Goal: Check status: Check status

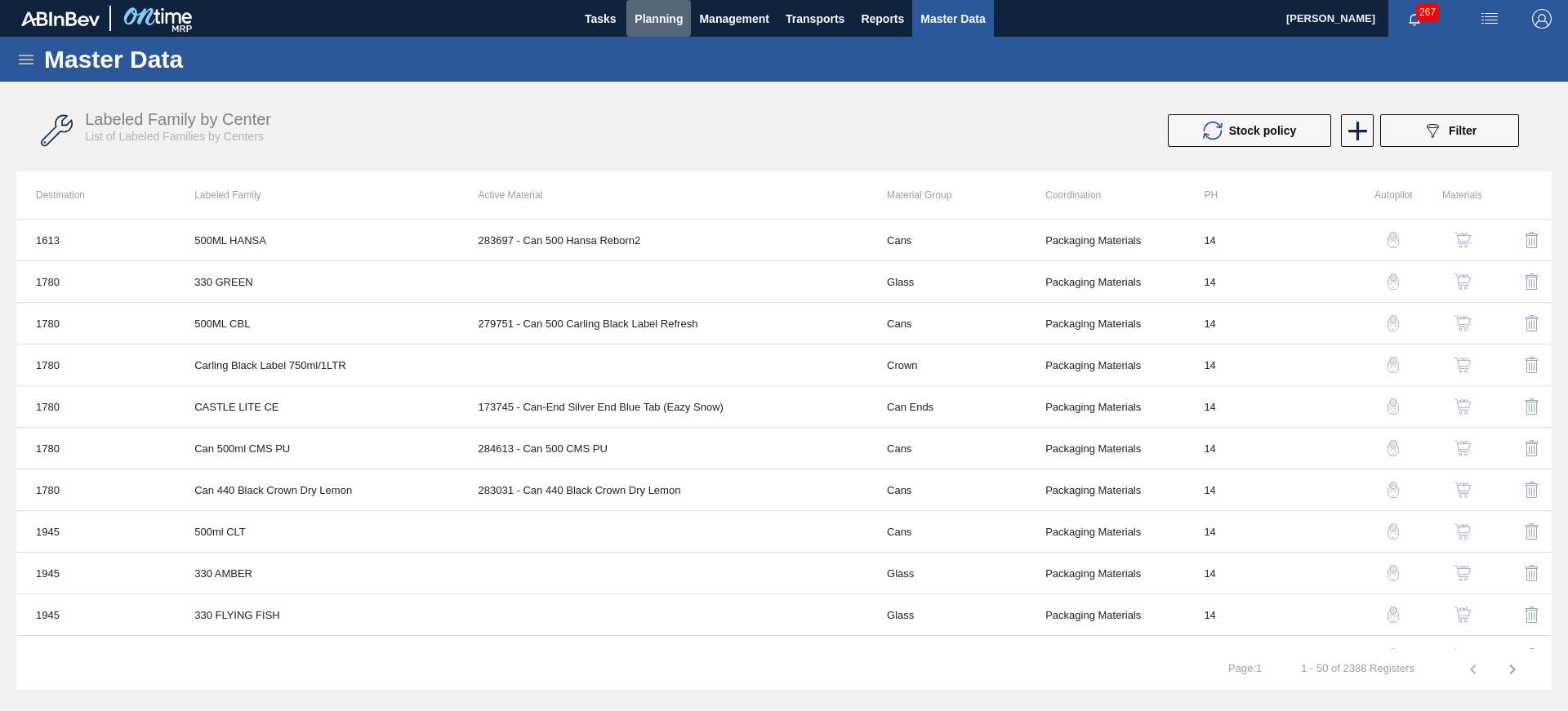
click at [639, 19] on span "Planning" at bounding box center [659, 18] width 48 height 19
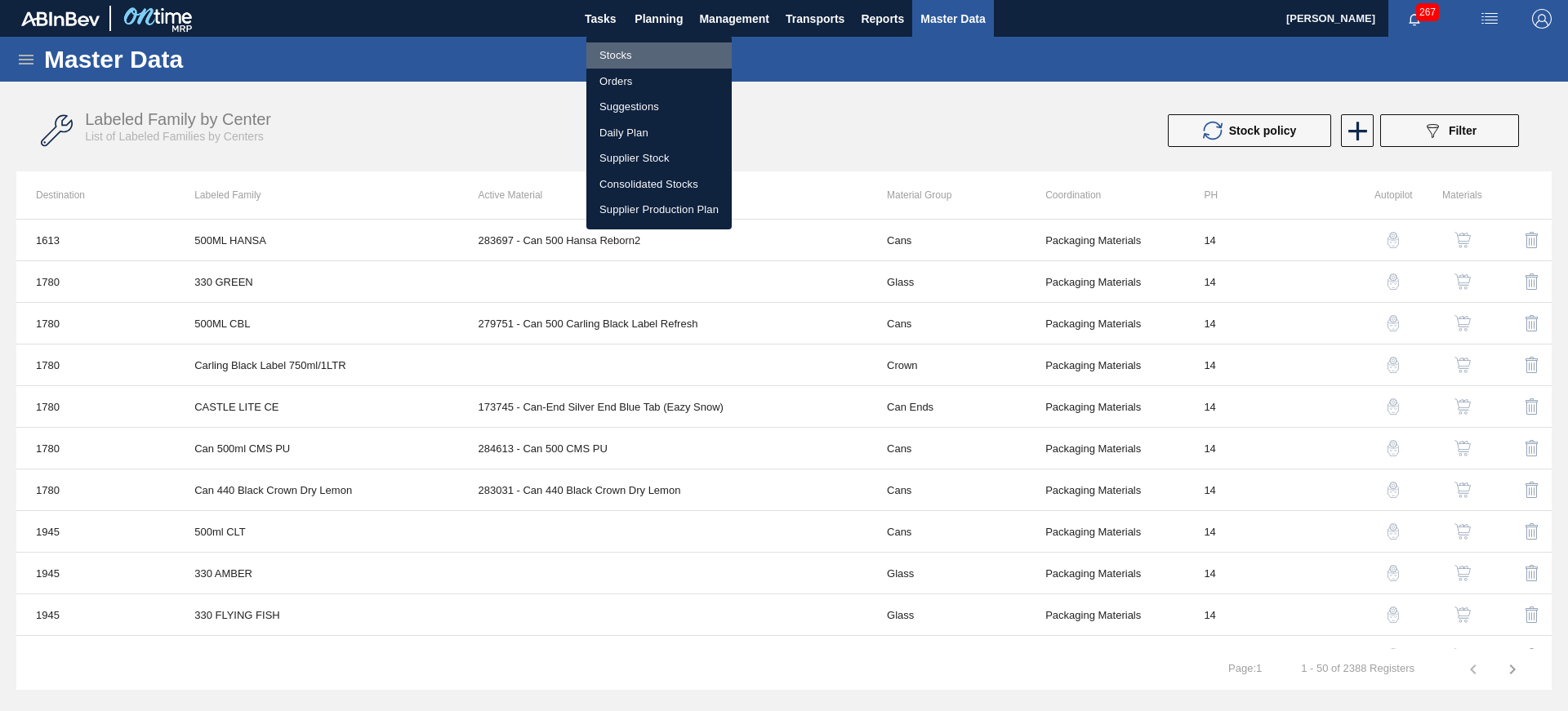
click at [619, 53] on li "Stocks" at bounding box center [659, 55] width 145 height 26
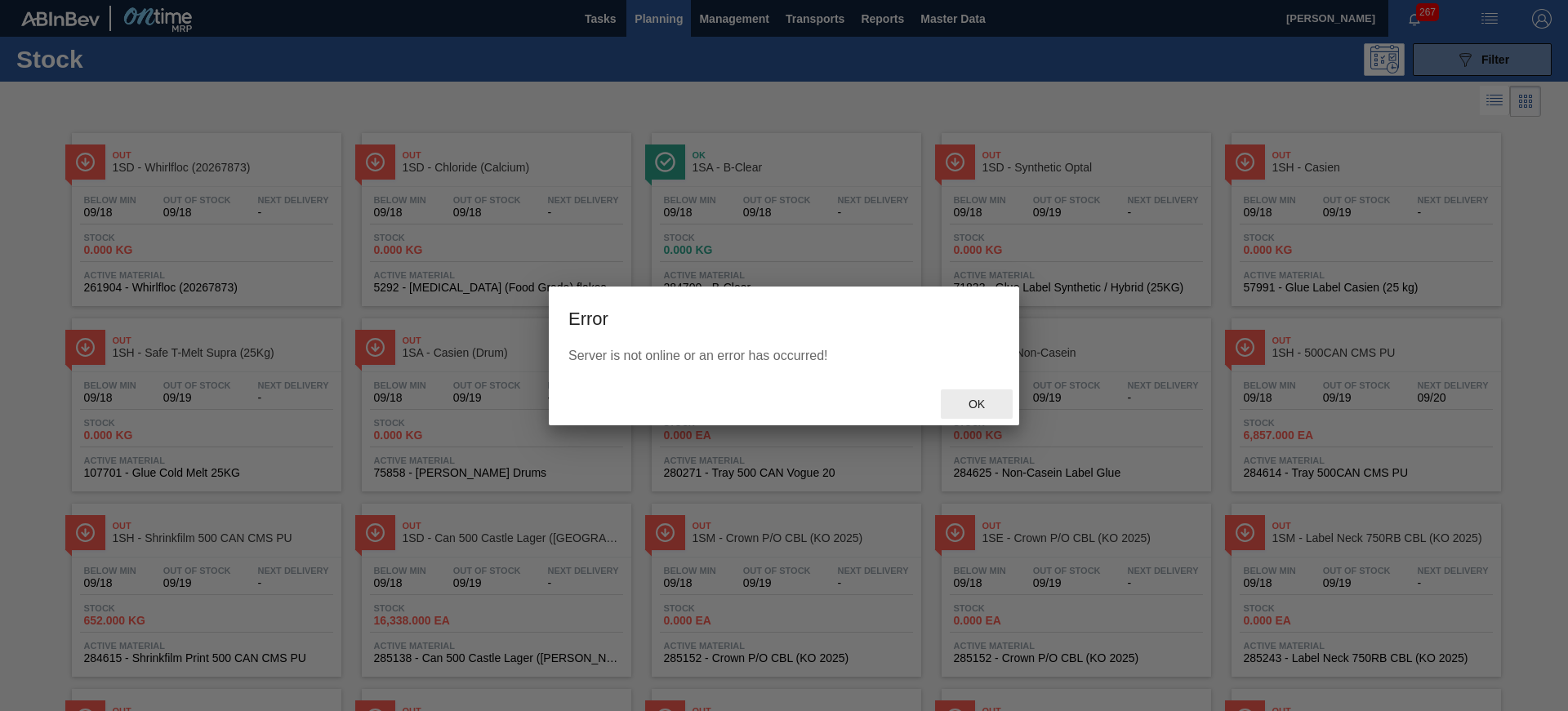
click at [977, 403] on span "Ok" at bounding box center [977, 404] width 43 height 13
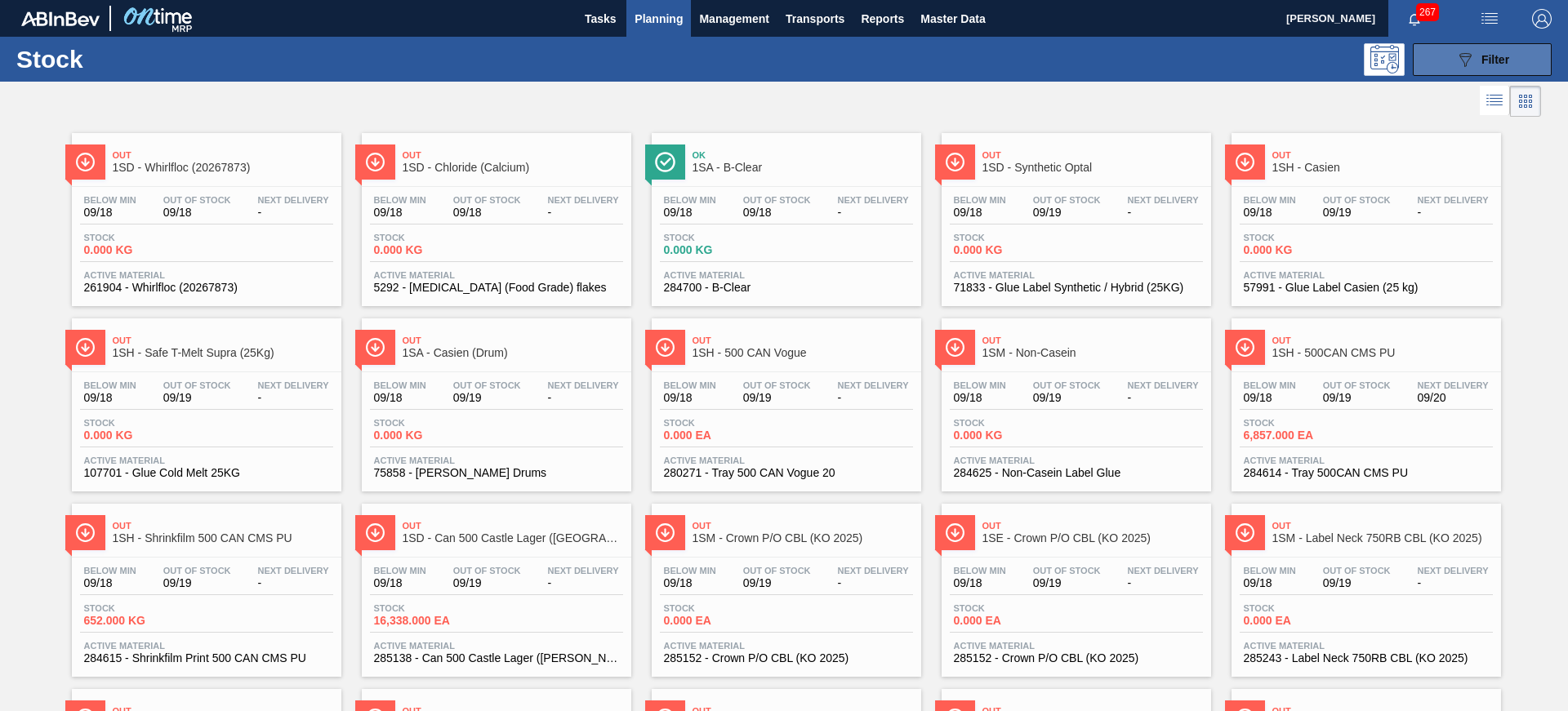
click at [1504, 59] on span "Filter" at bounding box center [1495, 59] width 28 height 13
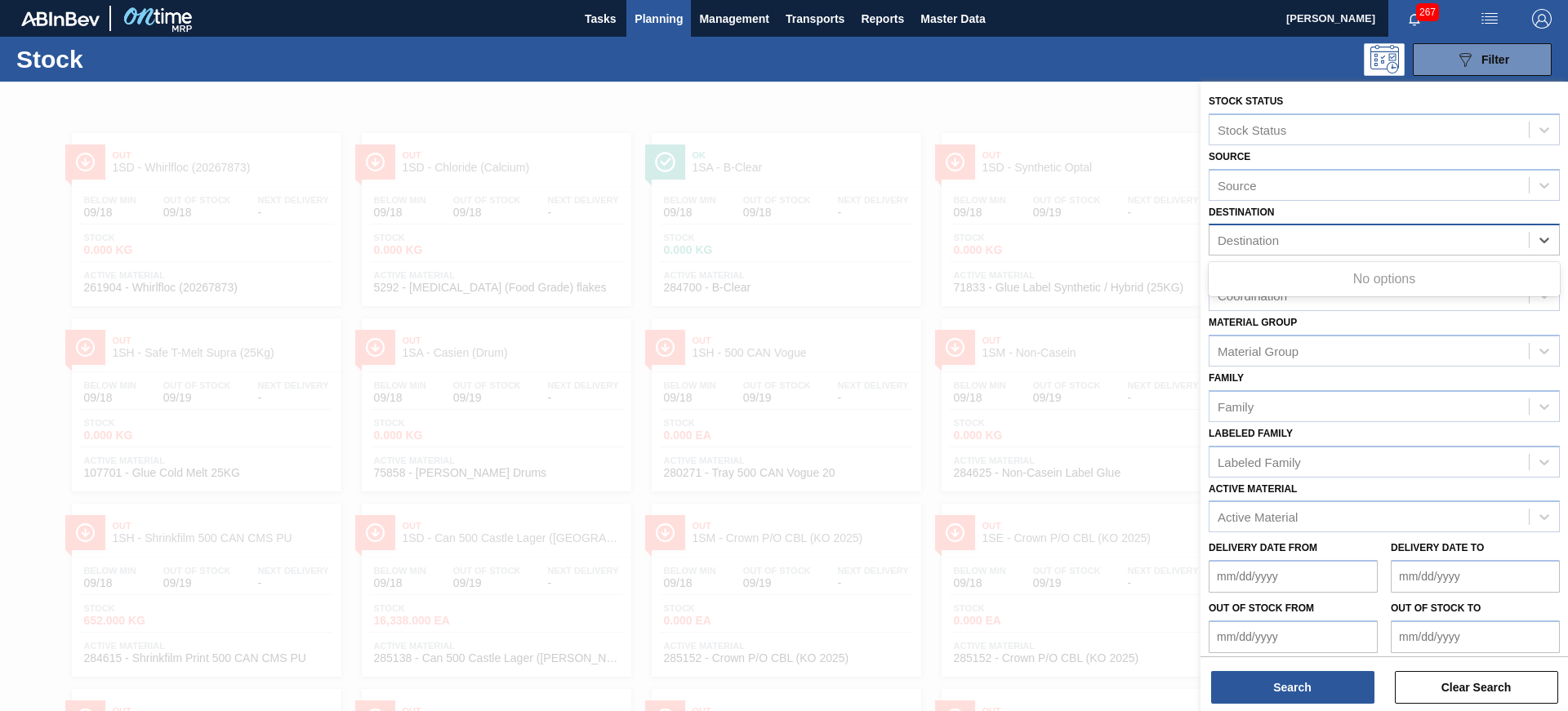
click at [1311, 229] on div "Destination" at bounding box center [1368, 240] width 319 height 24
click at [1463, 244] on div "Destination" at bounding box center [1368, 240] width 319 height 24
click at [1492, 687] on button "Clear Search" at bounding box center [1475, 686] width 164 height 32
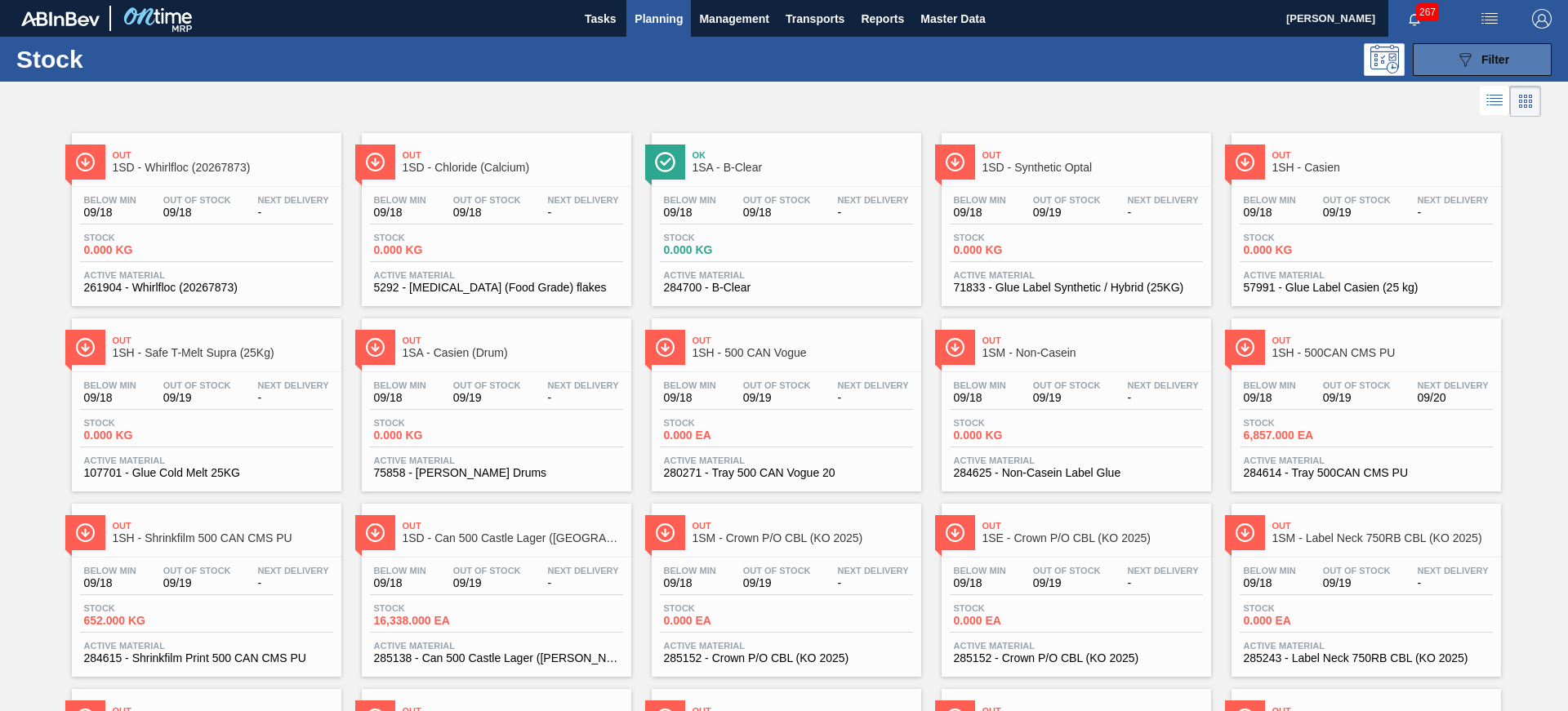
click at [1510, 56] on button "089F7B8B-B2A5-4AFE-B5C0-19BA573D28AC Filter" at bounding box center [1482, 59] width 139 height 32
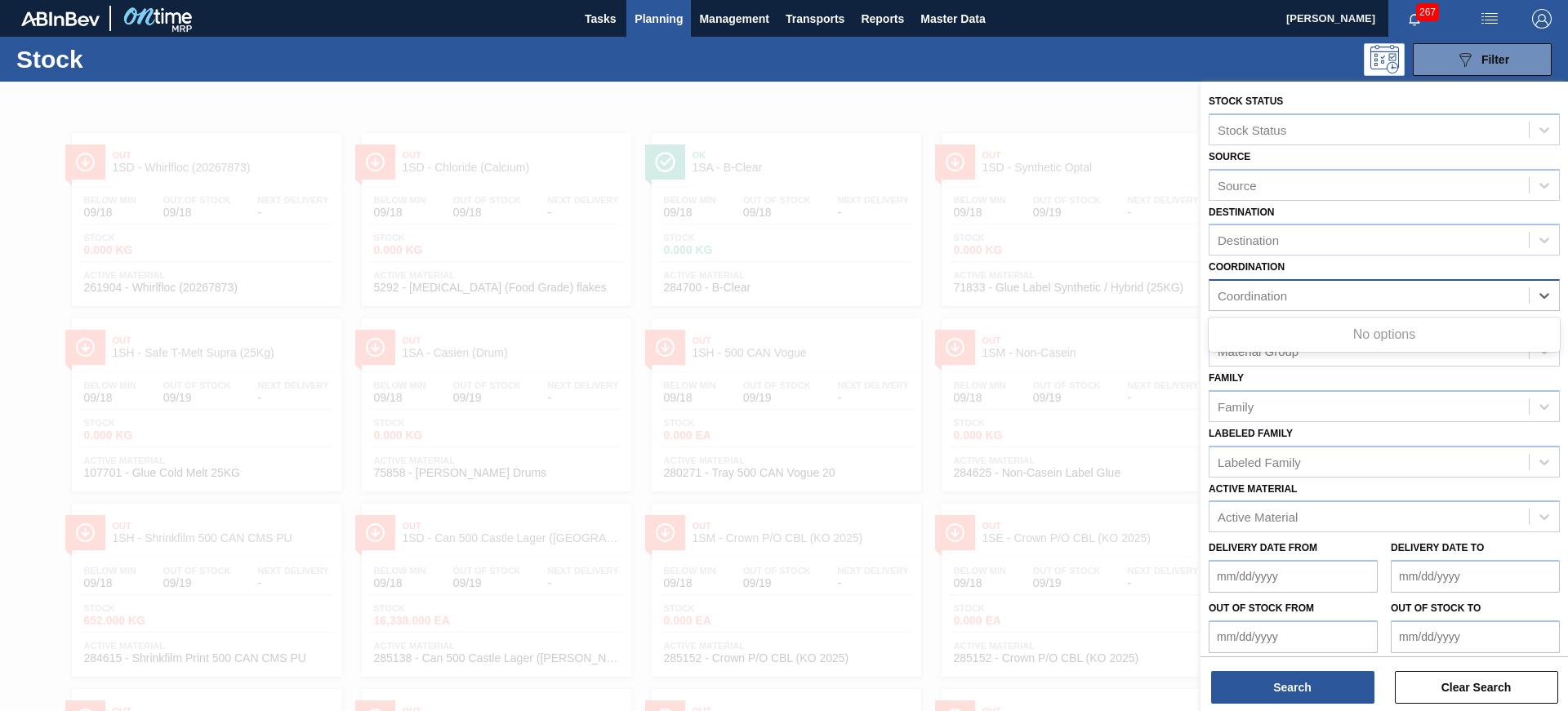
click at [1331, 295] on div "Coordination" at bounding box center [1368, 296] width 319 height 24
click at [1332, 234] on div "Destination" at bounding box center [1368, 240] width 319 height 24
type input "1s"
click at [1477, 691] on button "Clear Search" at bounding box center [1475, 686] width 164 height 32
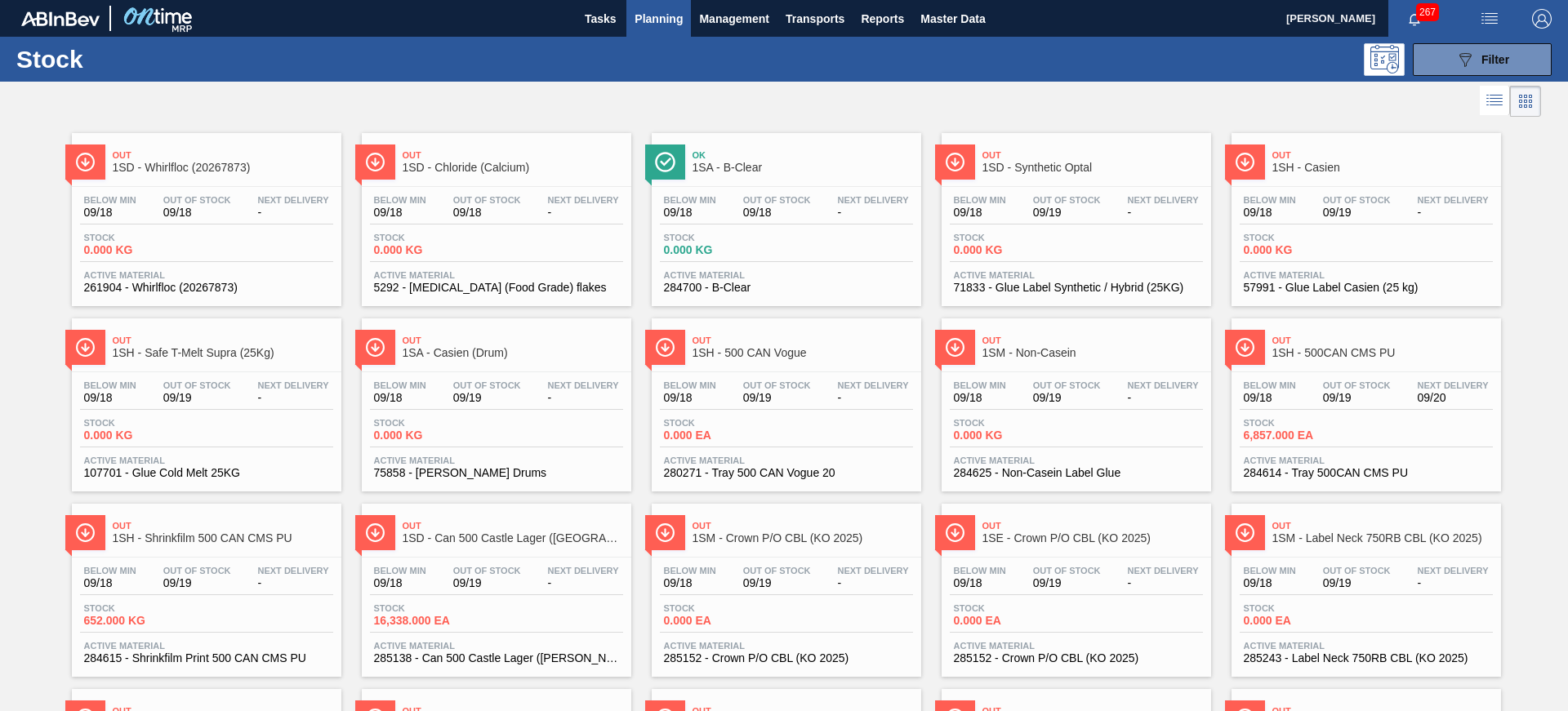
click at [1499, 93] on icon at bounding box center [1493, 100] width 19 height 19
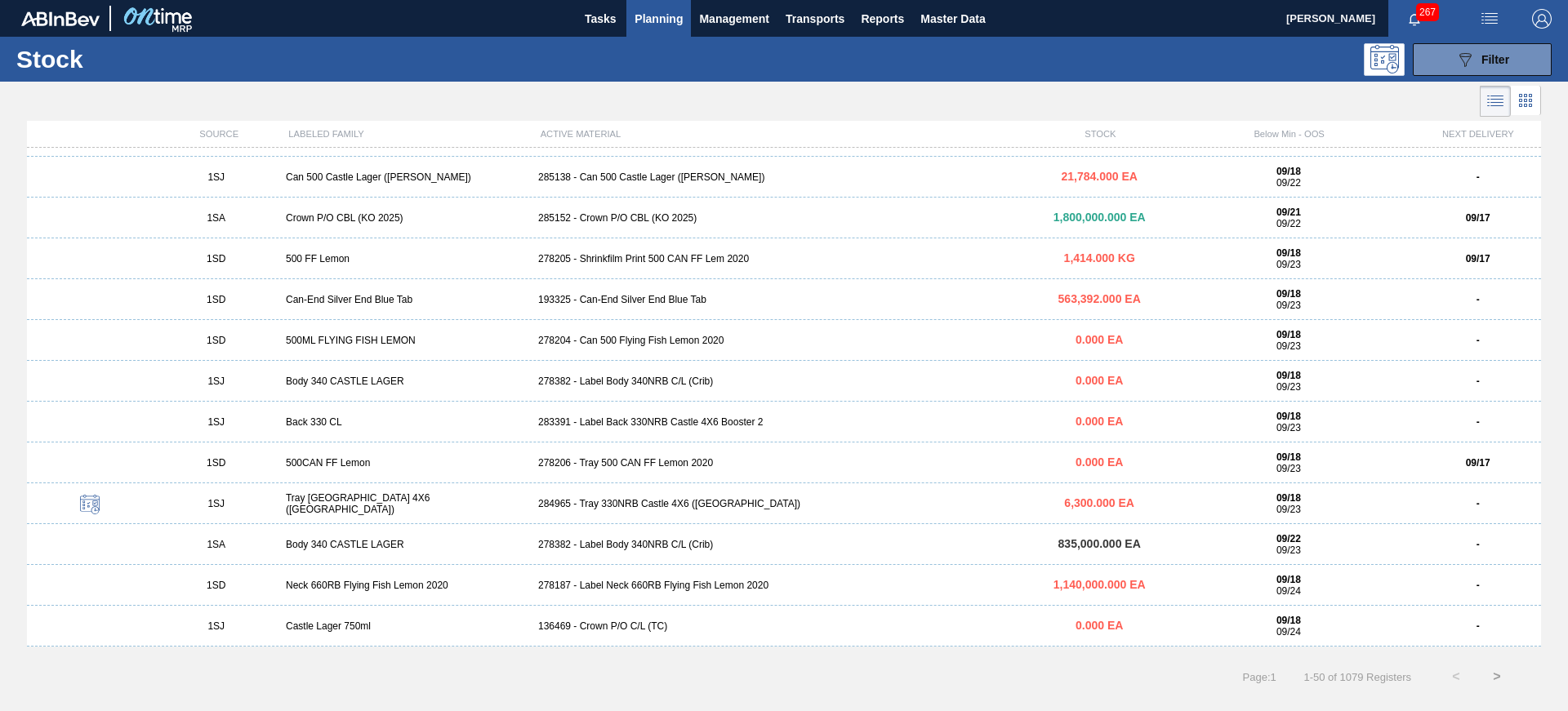
scroll to position [1541, 0]
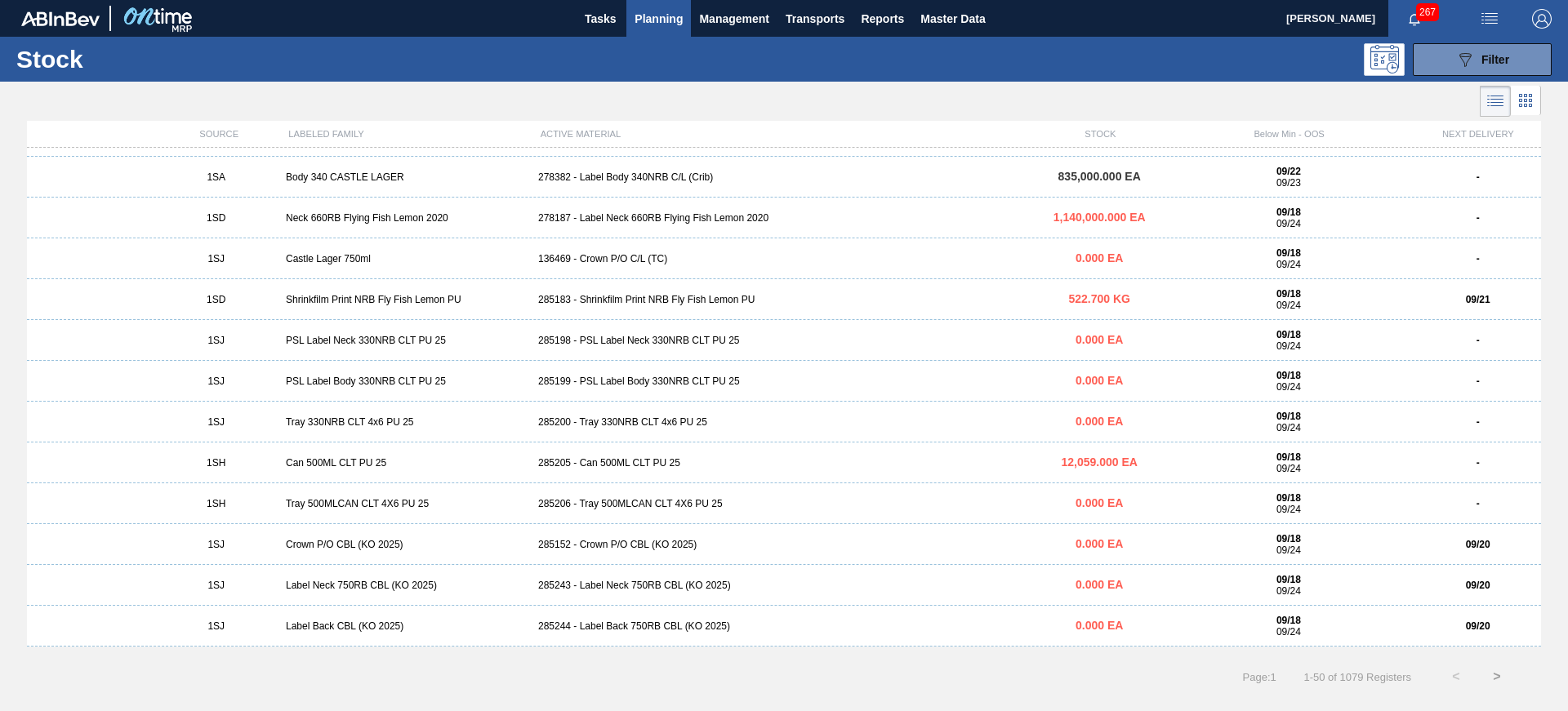
click at [1497, 670] on button ">" at bounding box center [1497, 677] width 41 height 41
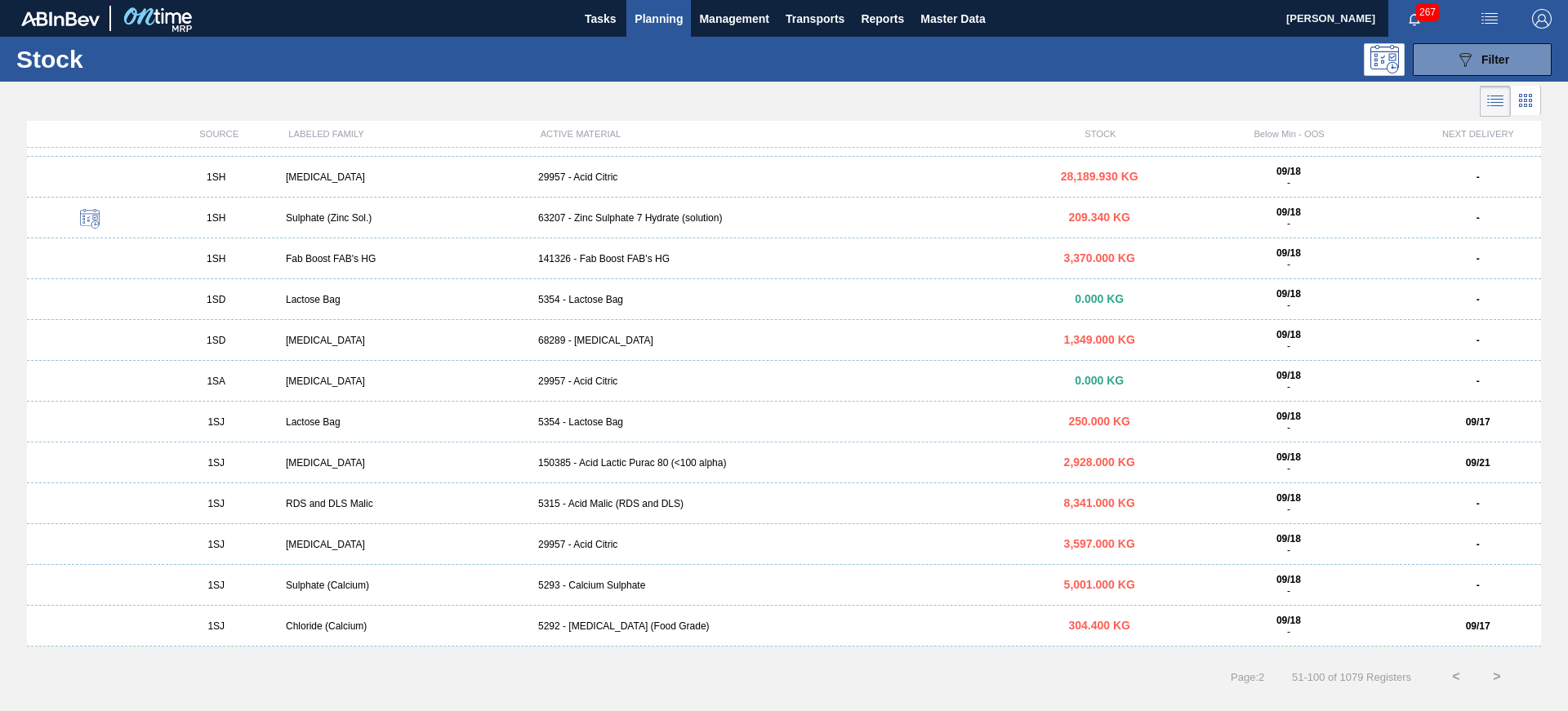
click at [1492, 680] on button ">" at bounding box center [1497, 677] width 41 height 41
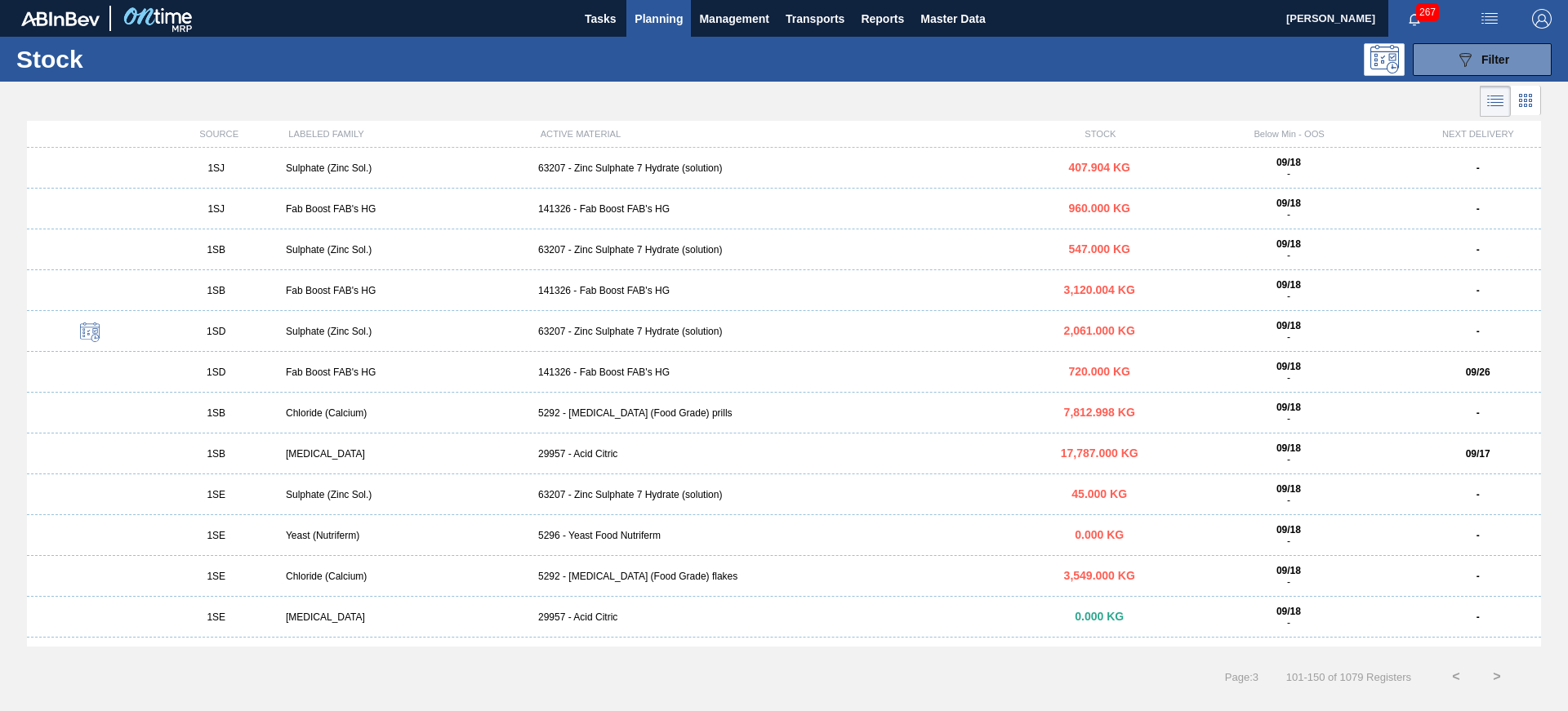
click at [296, 251] on div "Sulphate (Zinc Sol.)" at bounding box center [405, 250] width 253 height 11
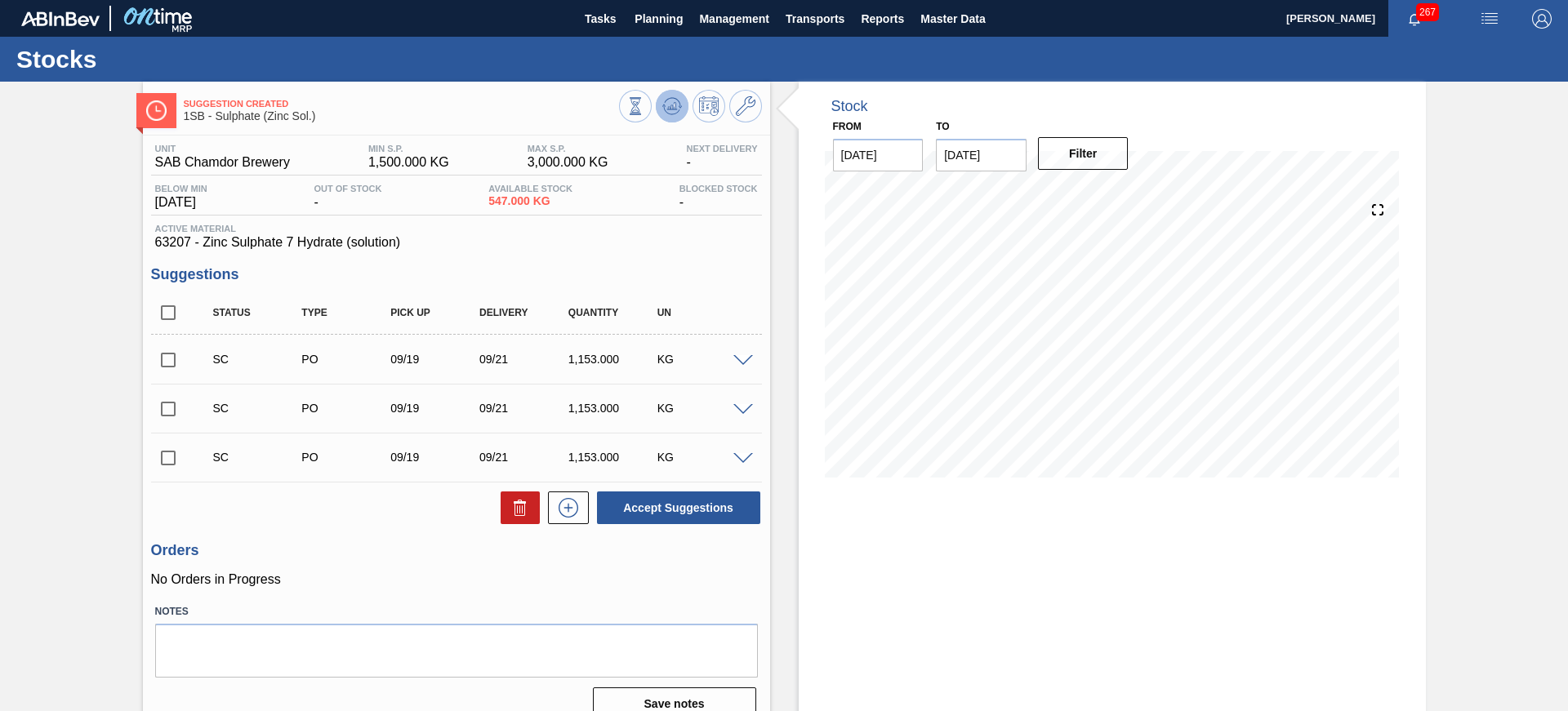
click at [670, 102] on icon at bounding box center [672, 105] width 19 height 19
click at [1420, 24] on span "button" at bounding box center [1414, 18] width 39 height 13
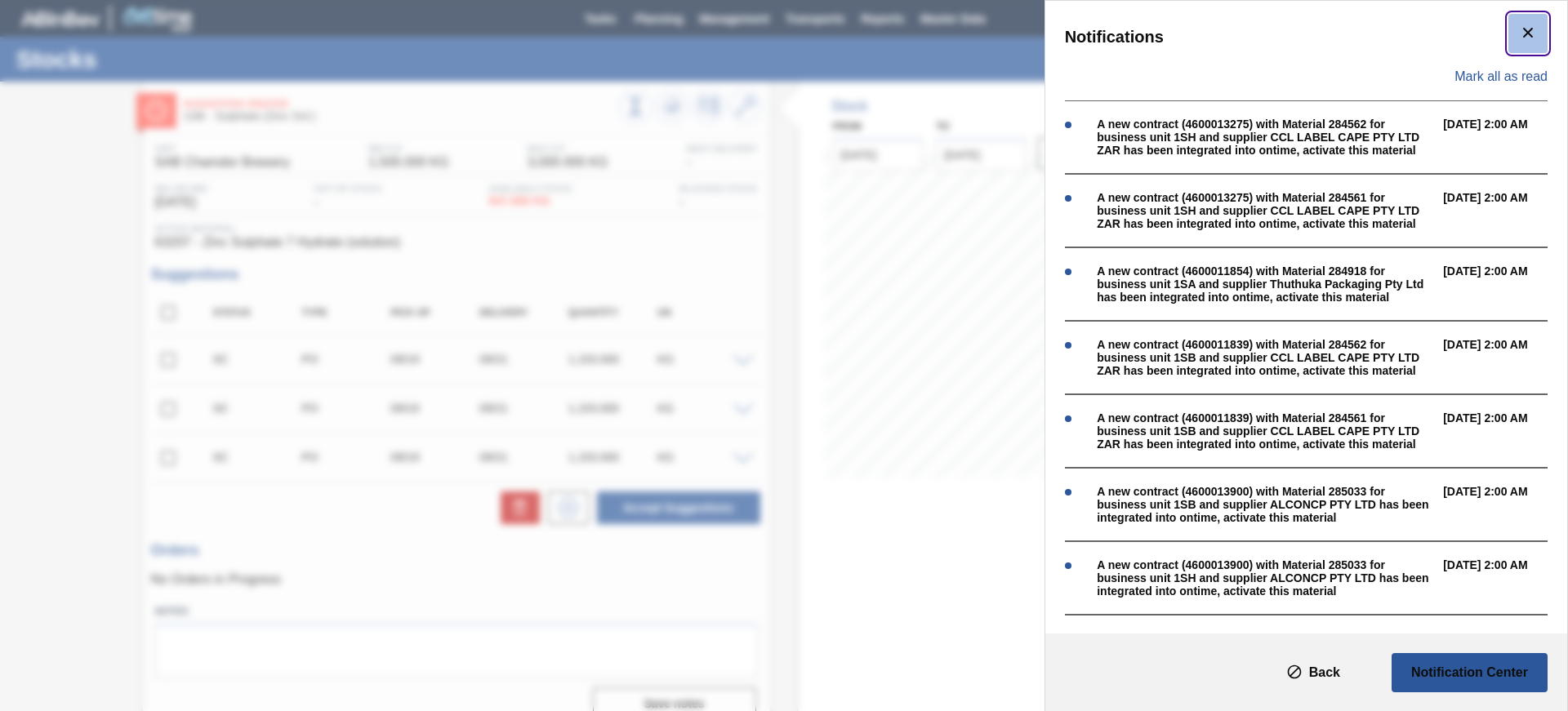
click at [1518, 38] on icon "botão de ícone" at bounding box center [1527, 32] width 19 height 19
